Goal: Task Accomplishment & Management: Manage account settings

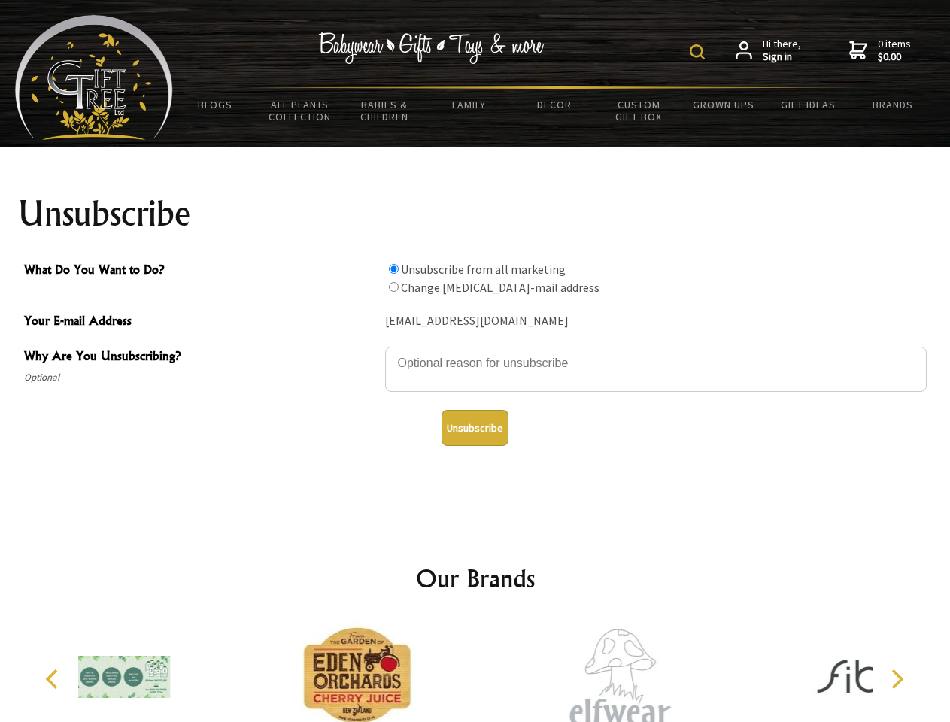
click at [700, 52] on img at bounding box center [697, 51] width 15 height 15
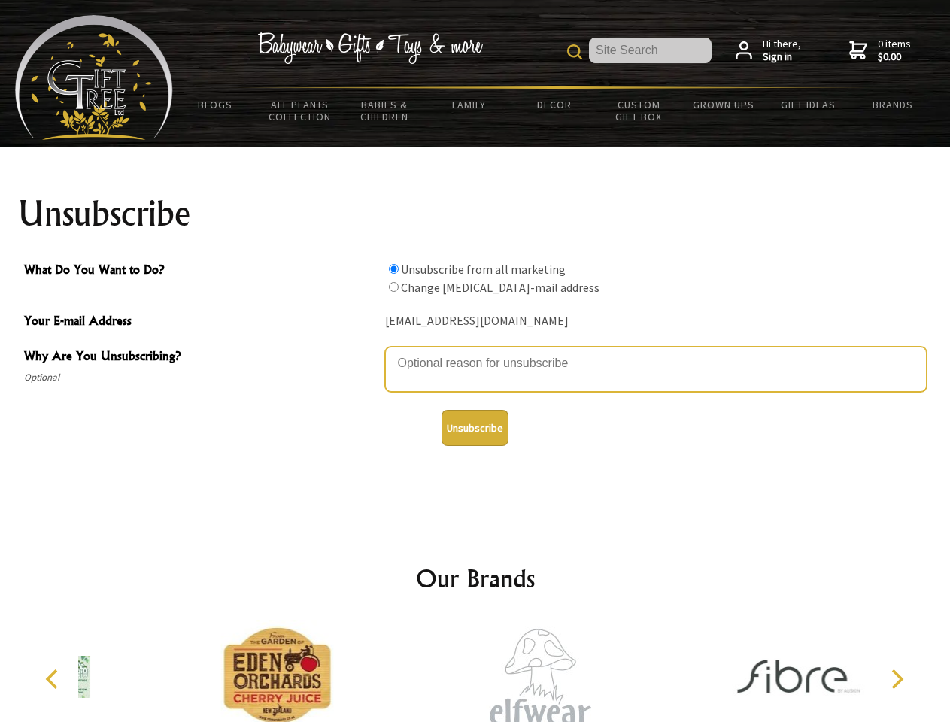
click at [475, 352] on textarea "Why Are You Unsubscribing?" at bounding box center [656, 369] width 542 height 45
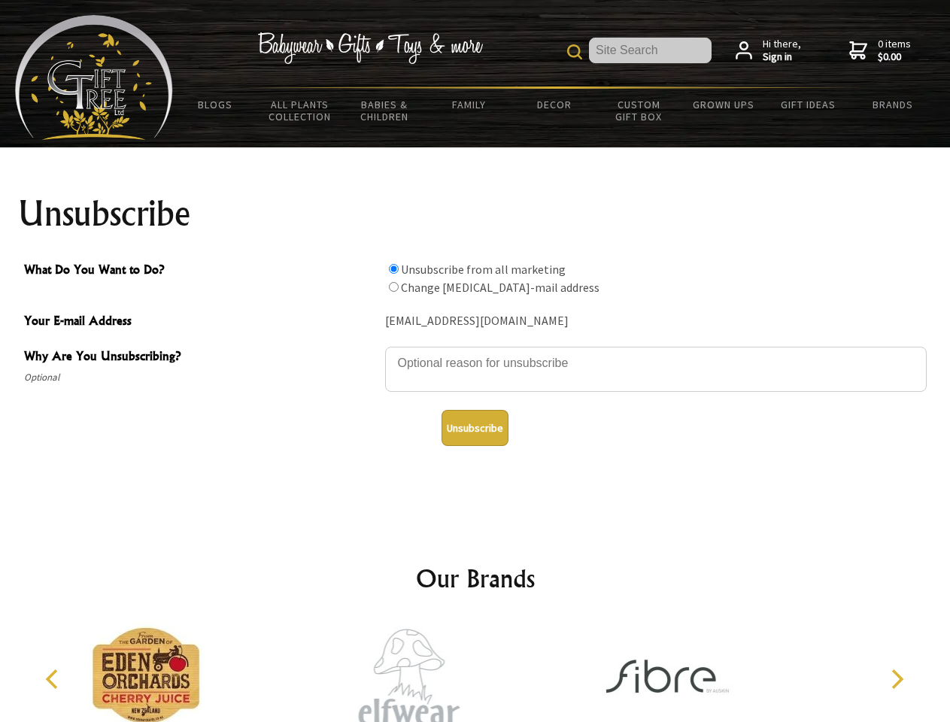
click at [393, 269] on input "What Do You Want to Do?" at bounding box center [394, 269] width 10 height 10
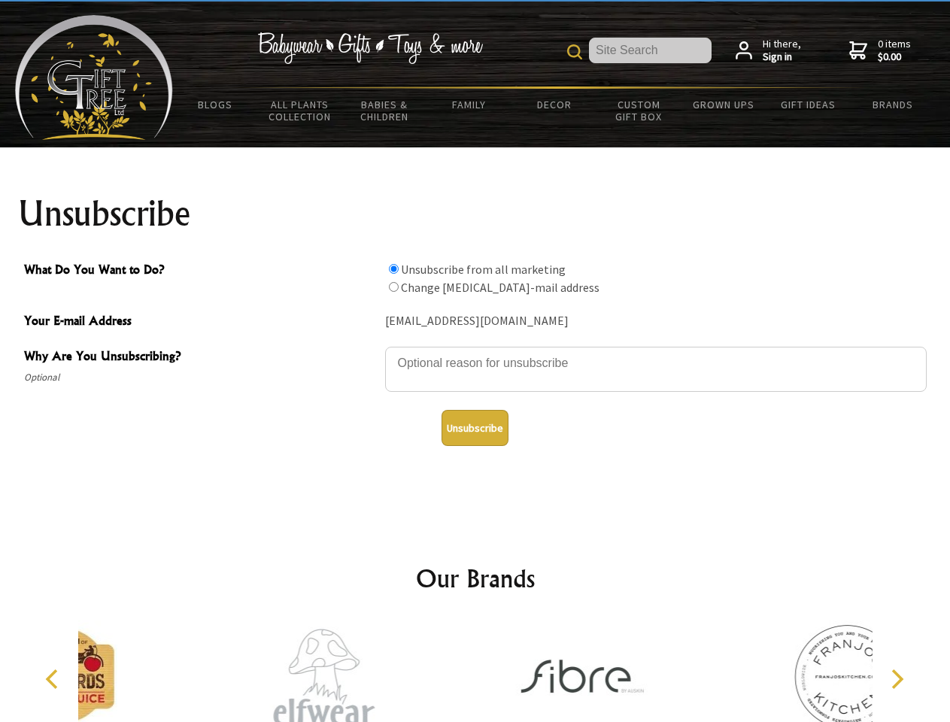
click at [393, 287] on input "What Do You Want to Do?" at bounding box center [394, 287] width 10 height 10
radio input "true"
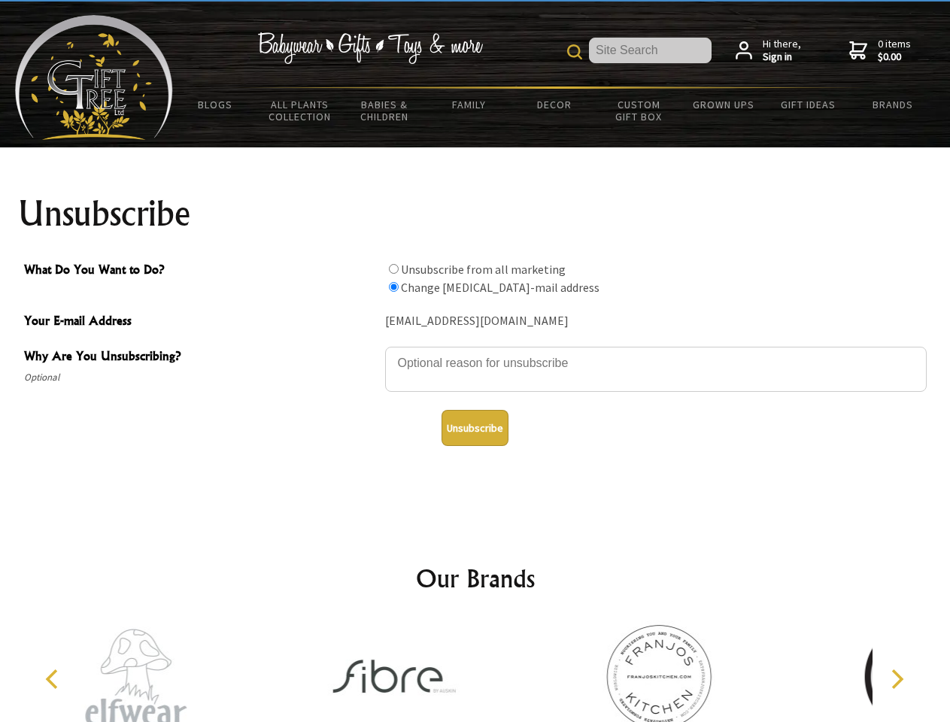
click at [475, 428] on button "Unsubscribe" at bounding box center [475, 428] width 67 height 36
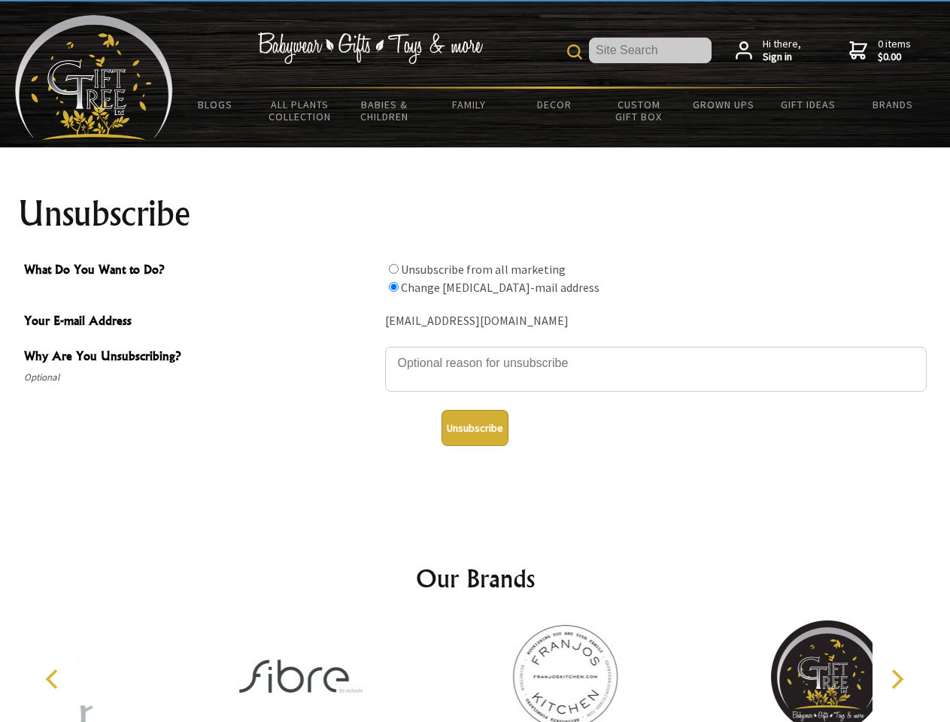
click at [54, 679] on icon "Previous" at bounding box center [54, 680] width 20 height 20
click at [897, 679] on icon "Next" at bounding box center [896, 680] width 20 height 20
